Goal: Answer question/provide support: Share knowledge or assist other users

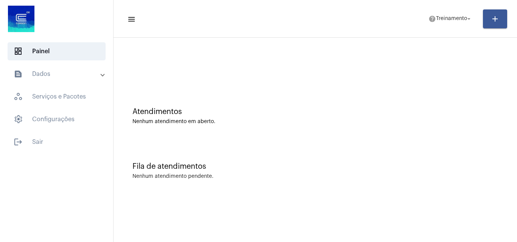
click at [56, 71] on mat-panel-title "text_snippet_outlined Dados" at bounding box center [57, 74] width 87 height 9
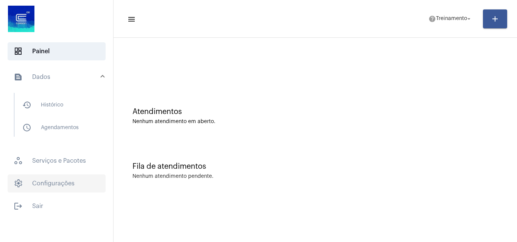
click at [46, 186] on span "settings Configurações" at bounding box center [57, 184] width 98 height 18
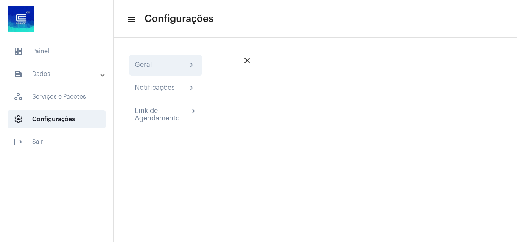
click at [161, 73] on div "Geral chevron_right" at bounding box center [166, 65] width 74 height 21
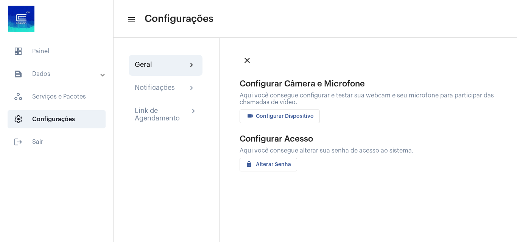
click at [156, 63] on div "Geral chevron_right" at bounding box center [166, 65] width 62 height 9
click at [272, 118] on span "videocam Configurar Dispositivo" at bounding box center [279, 116] width 68 height 5
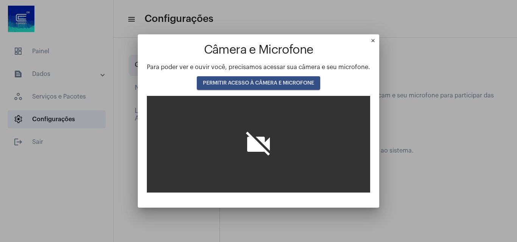
click at [263, 77] on button "PERMITIR ACESSO À CÂMERA E MICROFONE" at bounding box center [258, 83] width 123 height 14
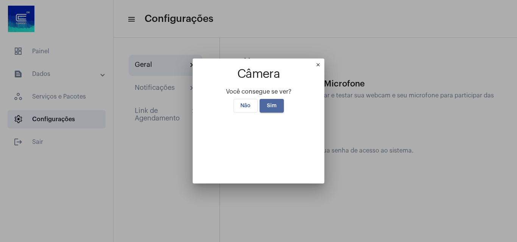
click at [272, 103] on span "Sim" at bounding box center [272, 105] width 10 height 5
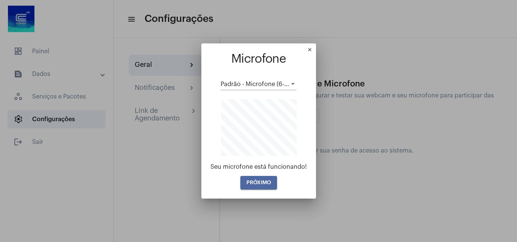
click at [265, 181] on span "PRÓXIMO" at bounding box center [258, 182] width 25 height 5
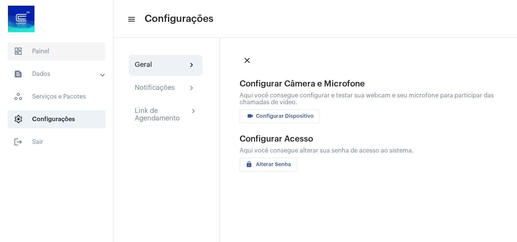
click at [31, 53] on span "dashboard Painel" at bounding box center [57, 51] width 98 height 18
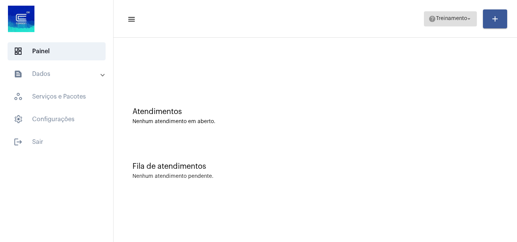
click at [450, 20] on span "Treinamento" at bounding box center [451, 18] width 31 height 5
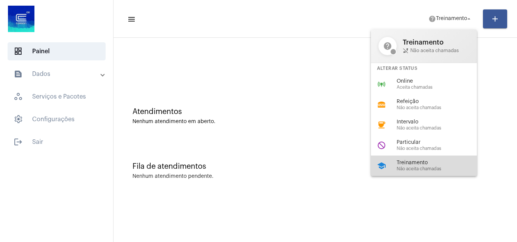
click at [421, 162] on span "Treinamento" at bounding box center [439, 163] width 86 height 6
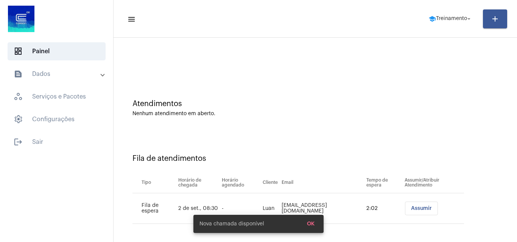
scroll to position [10, 0]
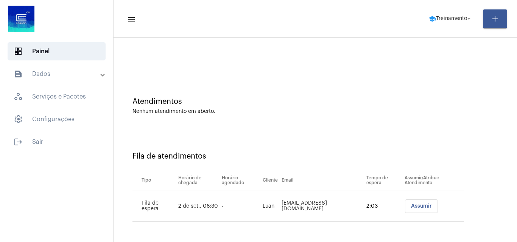
click at [411, 206] on span "Assumir" at bounding box center [421, 206] width 21 height 5
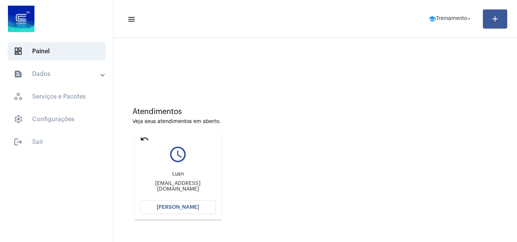
click at [183, 211] on button "[PERSON_NAME]" at bounding box center [178, 208] width 76 height 14
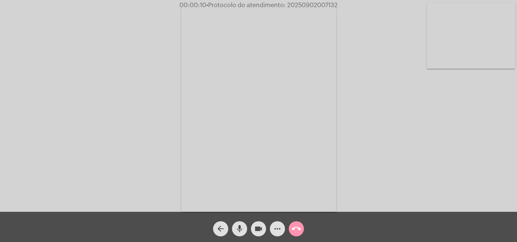
click at [241, 226] on mat-icon "mic" at bounding box center [239, 229] width 9 height 9
click at [240, 228] on mat-icon "mic_off" at bounding box center [239, 229] width 9 height 9
click at [275, 231] on mat-icon "more_horiz" at bounding box center [277, 229] width 9 height 9
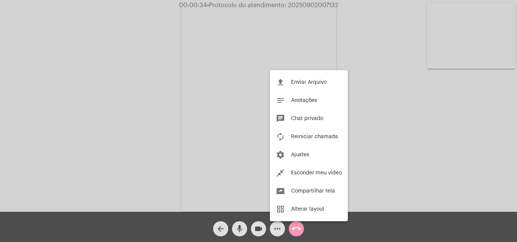
click at [167, 96] on div at bounding box center [258, 121] width 517 height 242
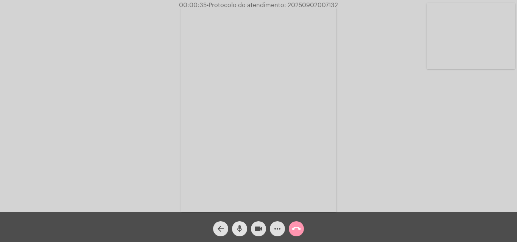
click at [234, 226] on button "mic" at bounding box center [239, 229] width 15 height 15
click at [239, 227] on mat-icon "mic_off" at bounding box center [239, 229] width 9 height 9
click at [243, 226] on mat-icon "mic" at bounding box center [239, 229] width 9 height 9
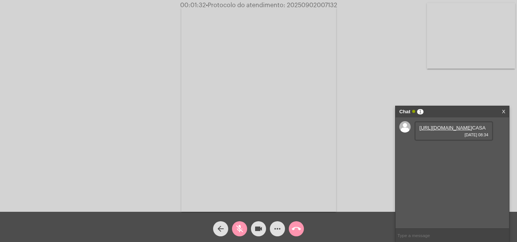
click at [240, 230] on mat-icon "mic_off" at bounding box center [239, 229] width 9 height 9
click at [447, 131] on link "[URL][DOMAIN_NAME]" at bounding box center [445, 128] width 53 height 6
click at [240, 228] on mat-icon "mic" at bounding box center [239, 229] width 9 height 9
click at [241, 226] on mat-icon "mic_off" at bounding box center [239, 229] width 9 height 9
click at [241, 226] on mat-icon "mic" at bounding box center [239, 229] width 9 height 9
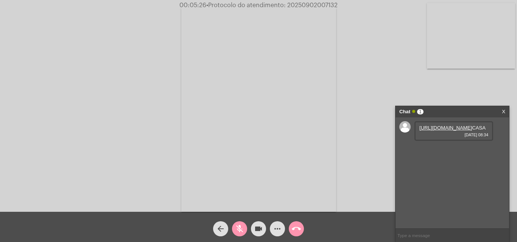
click at [238, 225] on mat-icon "mic_off" at bounding box center [239, 229] width 9 height 9
click at [300, 3] on span "• Protocolo do atendimento: 20250902007132" at bounding box center [271, 5] width 131 height 6
copy span "20250902007132"
click at [239, 229] on mat-icon "mic" at bounding box center [239, 229] width 9 height 9
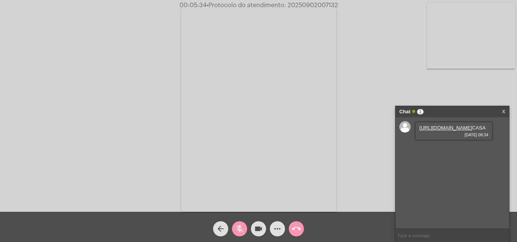
click at [240, 227] on mat-icon "mic_off" at bounding box center [239, 229] width 9 height 9
click at [296, 228] on mat-icon "call_end" at bounding box center [296, 229] width 9 height 9
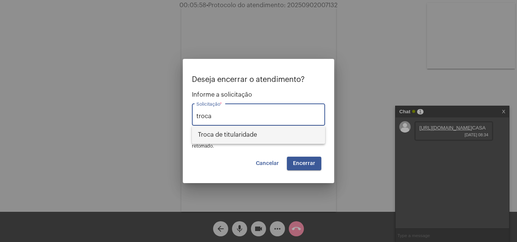
click at [240, 134] on span "Troca de titularidade" at bounding box center [258, 135] width 121 height 18
type input "Troca de titularidade"
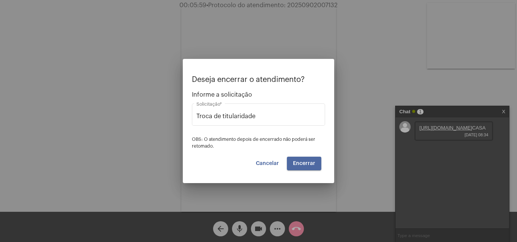
click at [303, 166] on button "Encerrar" at bounding box center [304, 164] width 34 height 14
click at [303, 163] on span "Encerrar" at bounding box center [304, 163] width 22 height 5
